Goal: Information Seeking & Learning: Learn about a topic

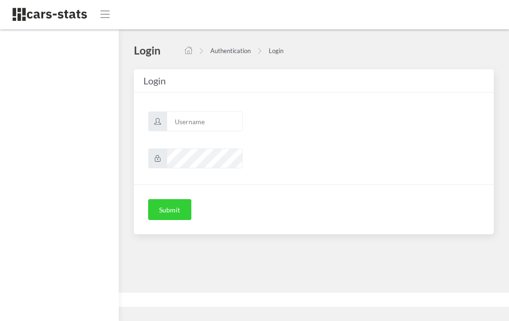
scroll to position [7, 7]
click at [197, 122] on input "text" at bounding box center [205, 122] width 76 height 20
type input "skoda"
click at [166, 217] on button "Submit" at bounding box center [169, 209] width 43 height 21
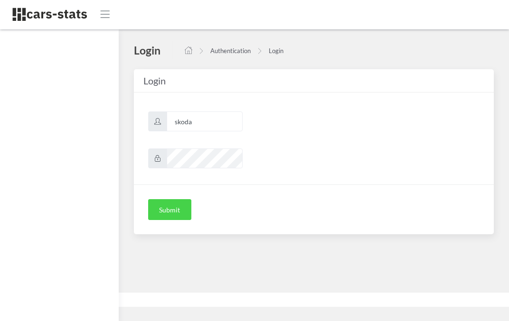
scroll to position [0, 0]
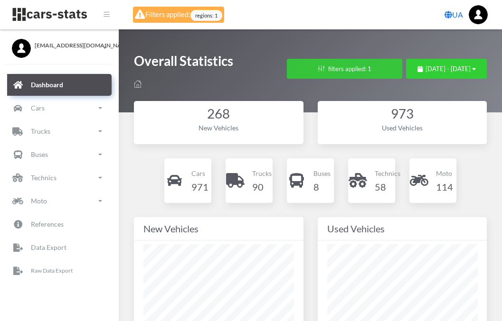
click at [306, 77] on button "filters applied: 1" at bounding box center [344, 69] width 115 height 20
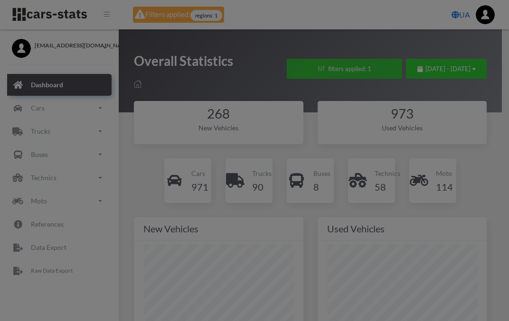
scroll to position [142, 150]
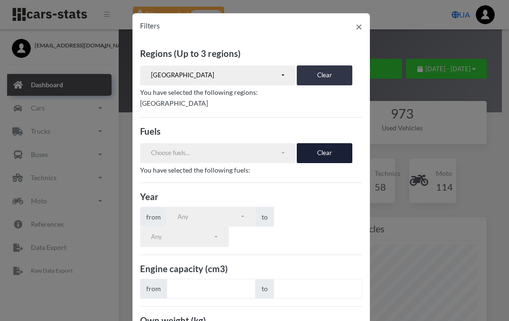
click at [316, 81] on button "Clear" at bounding box center [325, 76] width 56 height 20
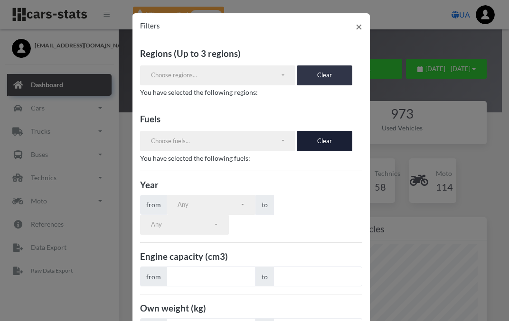
scroll to position [79, 0]
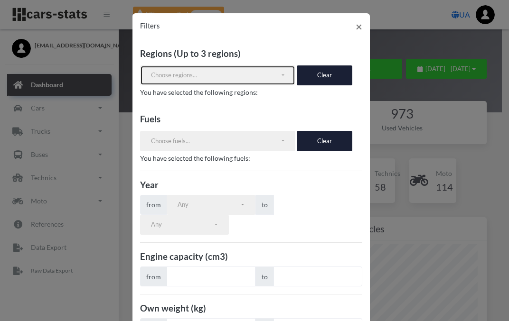
click at [279, 75] on button "Choose regions..." at bounding box center [218, 76] width 156 height 20
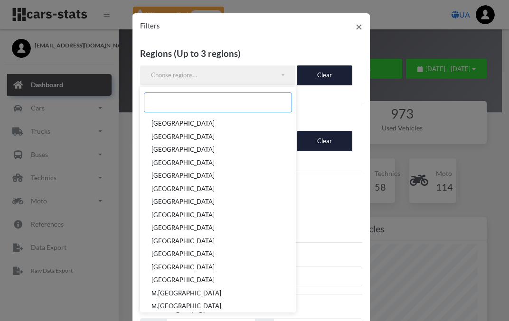
scroll to position [158, 0]
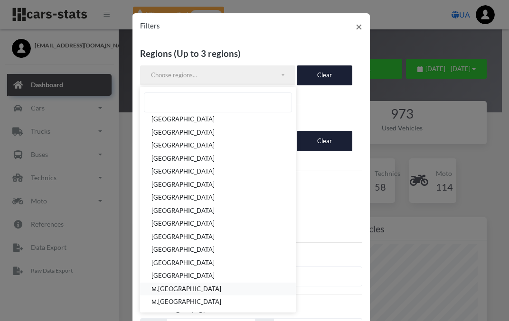
click at [169, 290] on link "М.[GEOGRAPHIC_DATA]" at bounding box center [218, 289] width 156 height 13
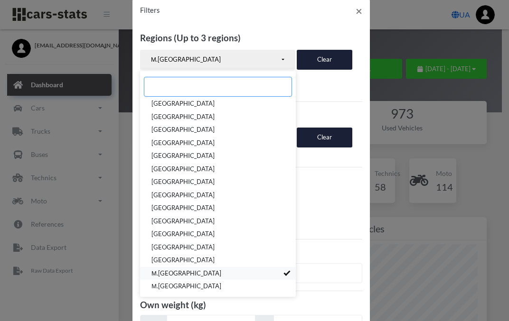
scroll to position [0, 0]
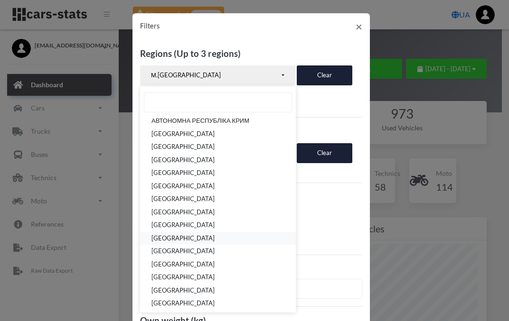
click at [199, 236] on span "[GEOGRAPHIC_DATA]" at bounding box center [182, 238] width 63 height 9
select select "UA-32"
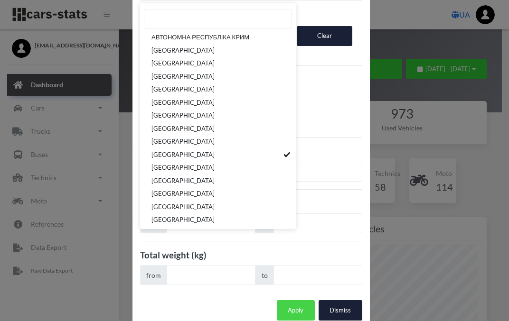
click at [292, 301] on button "Apply" at bounding box center [296, 311] width 38 height 20
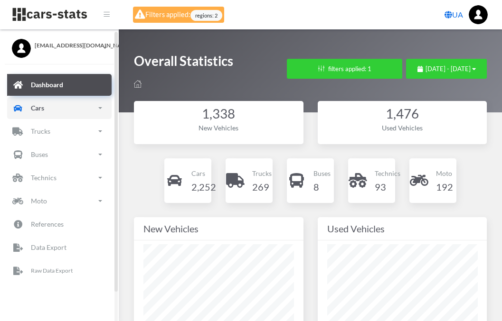
click at [62, 114] on link "Cars" at bounding box center [59, 108] width 104 height 22
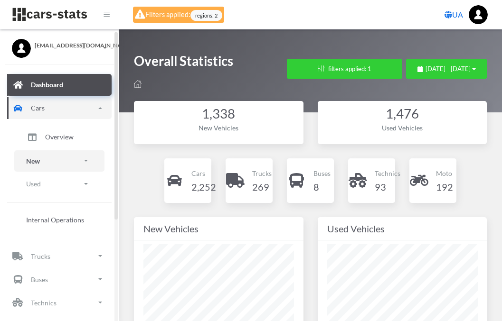
click at [54, 163] on link "New" at bounding box center [59, 161] width 90 height 21
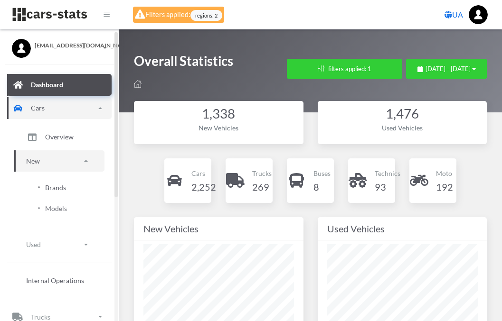
click at [65, 191] on span "Brands" at bounding box center [55, 188] width 21 height 10
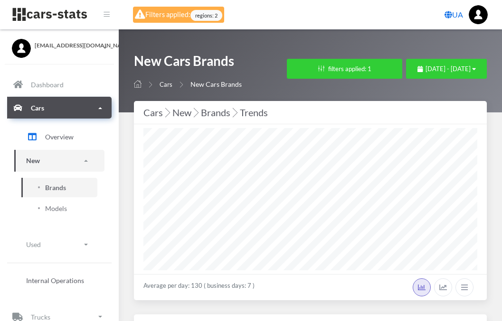
select select "25"
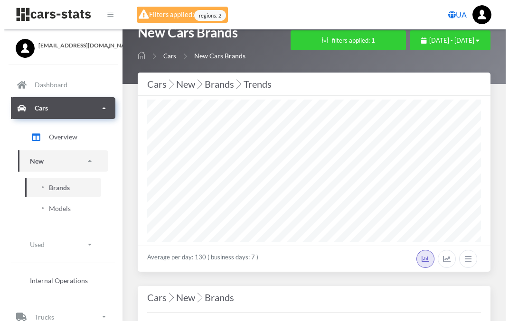
scroll to position [11, 0]
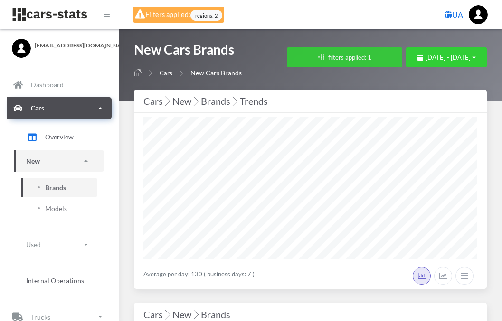
click at [298, 67] on button "filters applied: 1" at bounding box center [344, 57] width 115 height 20
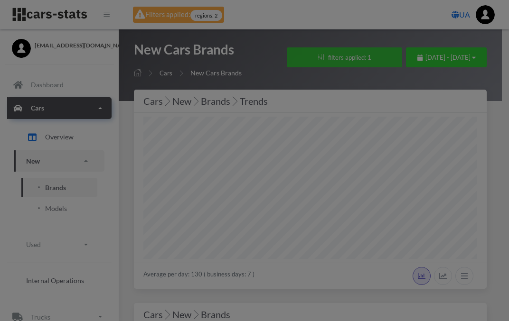
scroll to position [142, 334]
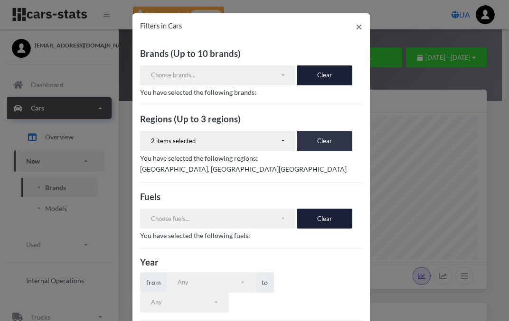
click at [325, 143] on button "Clear" at bounding box center [325, 141] width 56 height 20
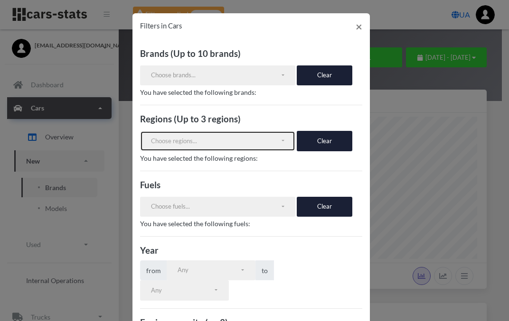
click at [197, 139] on div "Choose regions..." at bounding box center [215, 141] width 129 height 9
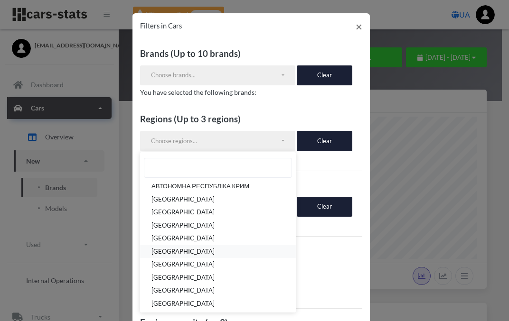
click at [213, 252] on span "[GEOGRAPHIC_DATA]" at bounding box center [182, 251] width 63 height 9
select select "UA-18"
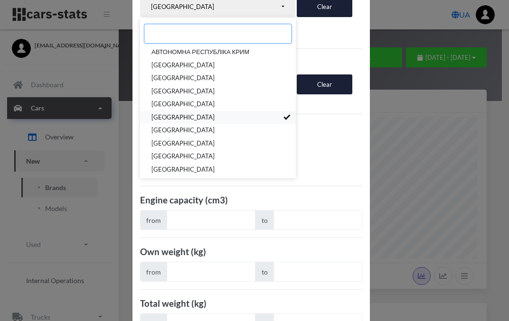
scroll to position [183, 0]
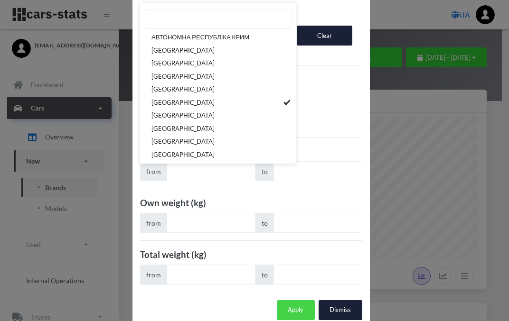
click at [293, 301] on button "Apply" at bounding box center [296, 311] width 38 height 20
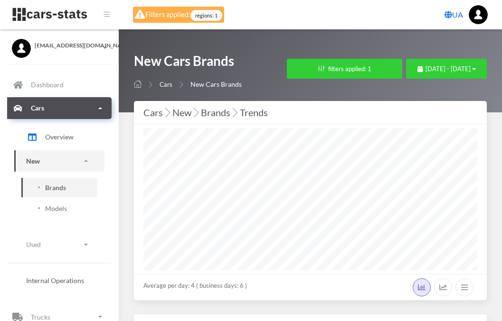
select select "25"
click at [305, 79] on button "filters applied: 1" at bounding box center [344, 69] width 115 height 20
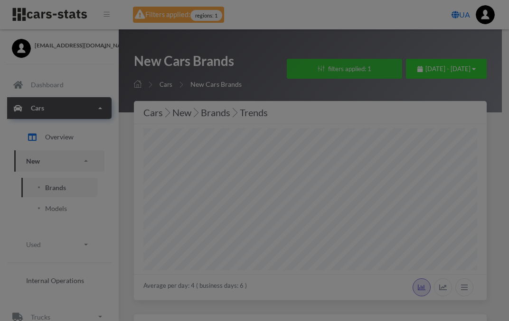
scroll to position [142, 334]
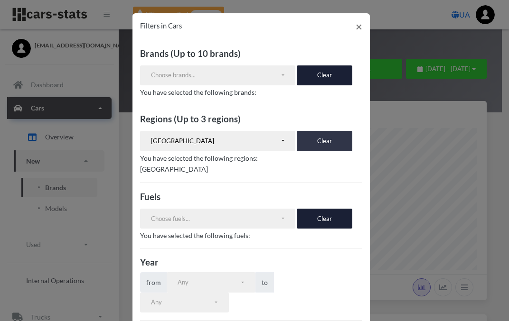
click at [323, 142] on button "Clear" at bounding box center [325, 141] width 56 height 20
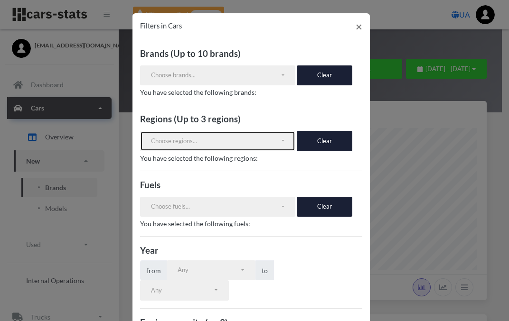
click at [203, 144] on div "Choose regions..." at bounding box center [215, 141] width 129 height 9
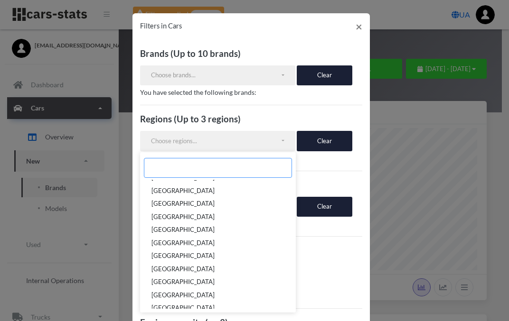
scroll to position [205, 0]
click at [220, 264] on link "[GEOGRAPHIC_DATA]" at bounding box center [218, 269] width 156 height 13
select select "UA-71"
click at [220, 264] on link "ЧЕРКАСЬКА ОБЛАСТЬ" at bounding box center [218, 269] width 156 height 13
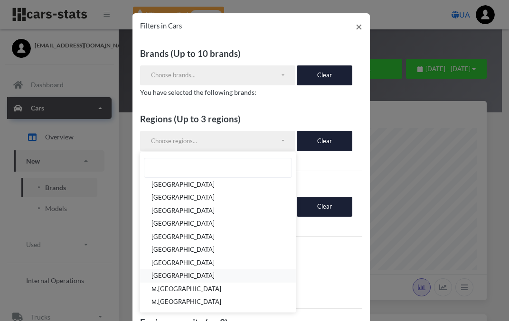
click at [211, 276] on span "ЧЕРНІГІВСЬКА ОБЛАСТЬ" at bounding box center [182, 276] width 63 height 9
select select "UA-74"
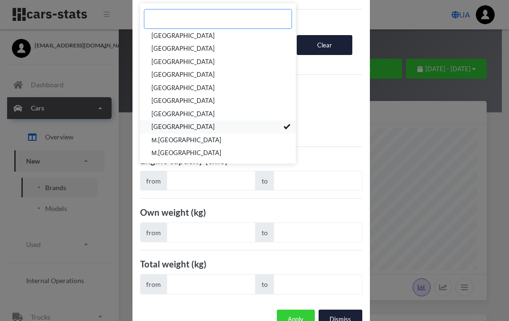
scroll to position [176, 0]
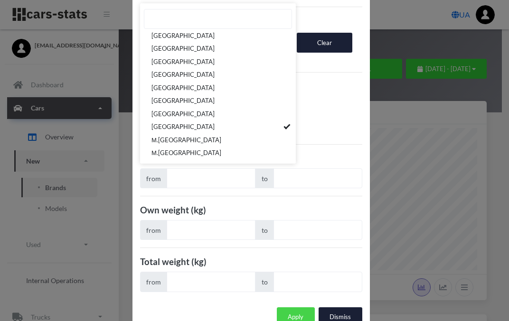
click at [293, 308] on button "Apply" at bounding box center [296, 318] width 38 height 20
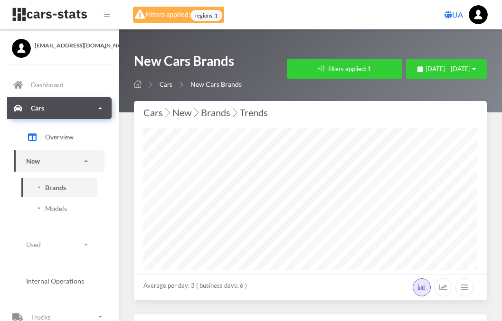
select select "25"
click at [479, 14] on img at bounding box center [478, 14] width 19 height 19
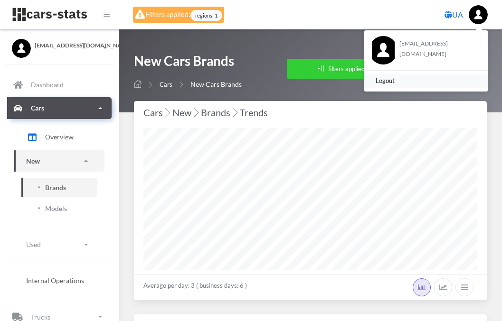
click at [395, 82] on link "Logout" at bounding box center [425, 81] width 123 height 13
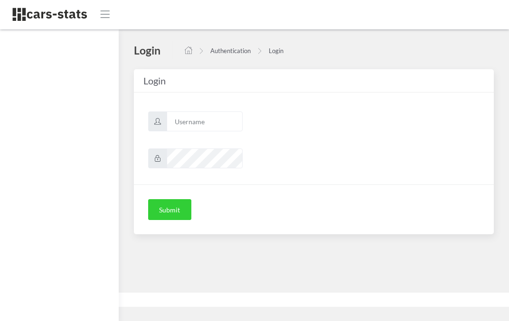
scroll to position [7, 7]
